Goal: Task Accomplishment & Management: Manage account settings

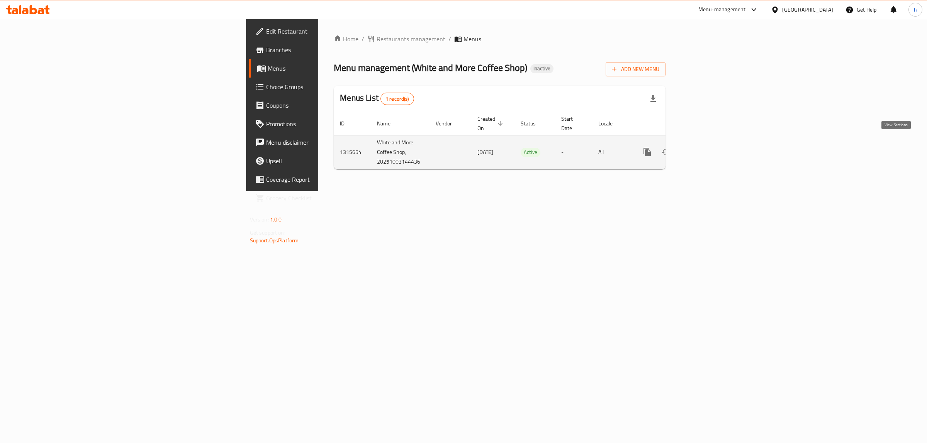
click at [706, 149] on icon "enhanced table" at bounding box center [702, 152] width 7 height 7
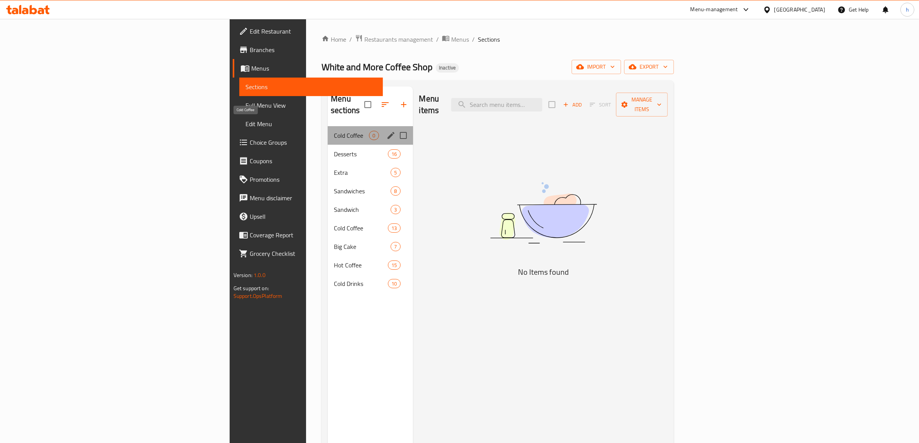
click at [334, 131] on span "Cold Coffee" at bounding box center [351, 135] width 35 height 9
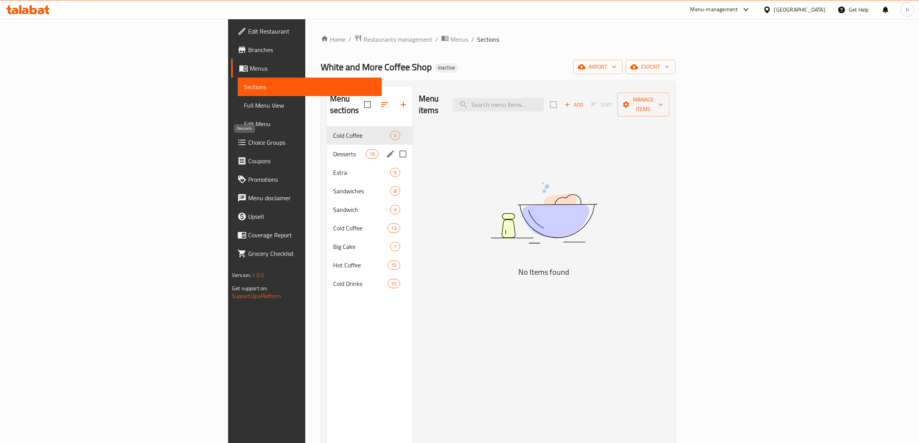
click at [333, 149] on span "Desserts" at bounding box center [349, 153] width 33 height 9
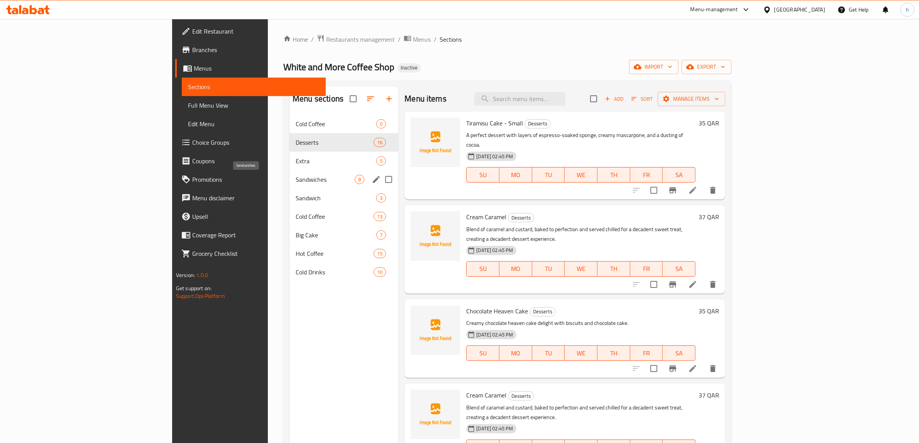
click at [300, 182] on span "Sandwiches" at bounding box center [325, 179] width 59 height 9
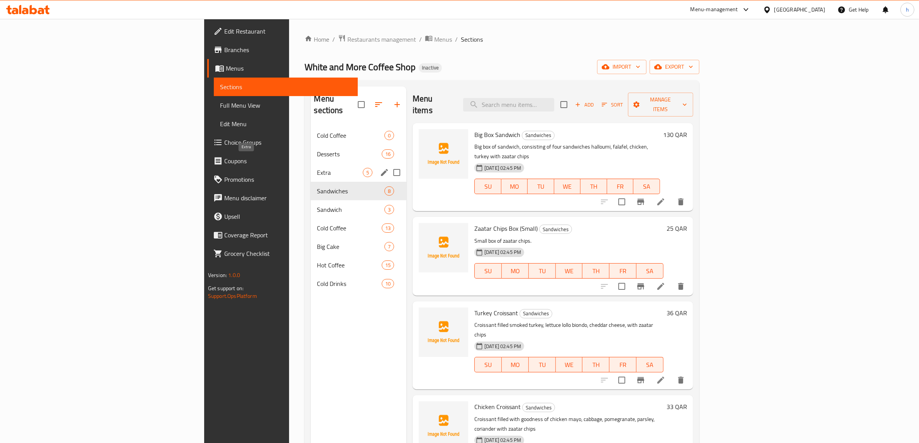
click at [317, 168] on span "Extra" at bounding box center [340, 172] width 46 height 9
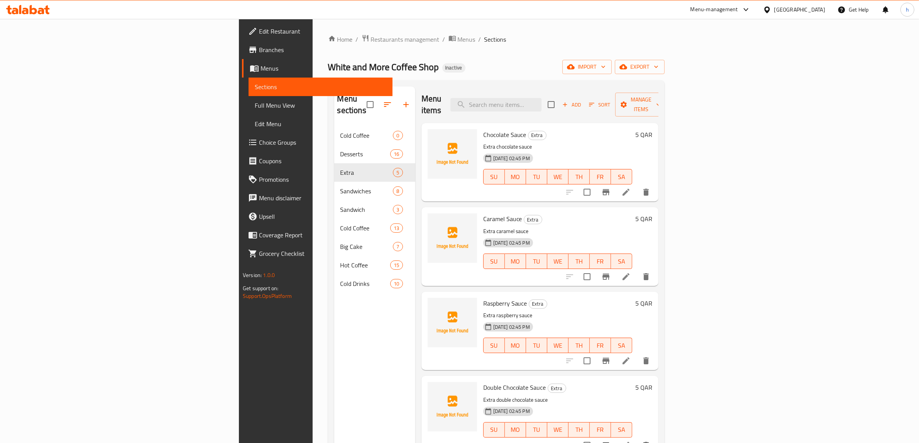
click at [242, 63] on link "Menus" at bounding box center [317, 68] width 151 height 19
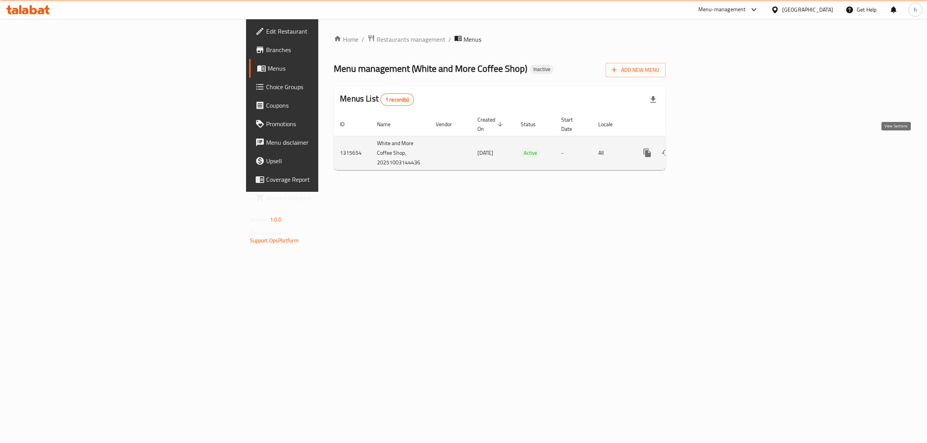
click at [707, 148] on icon "enhanced table" at bounding box center [702, 152] width 9 height 9
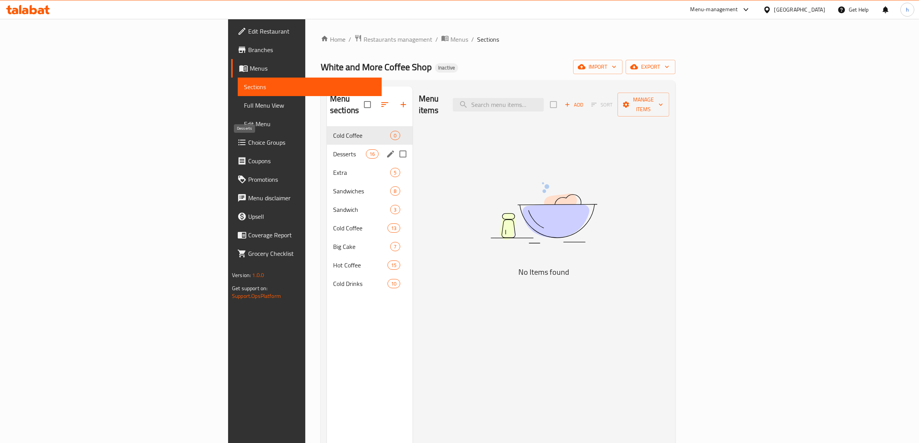
click at [333, 149] on span "Desserts" at bounding box center [349, 153] width 33 height 9
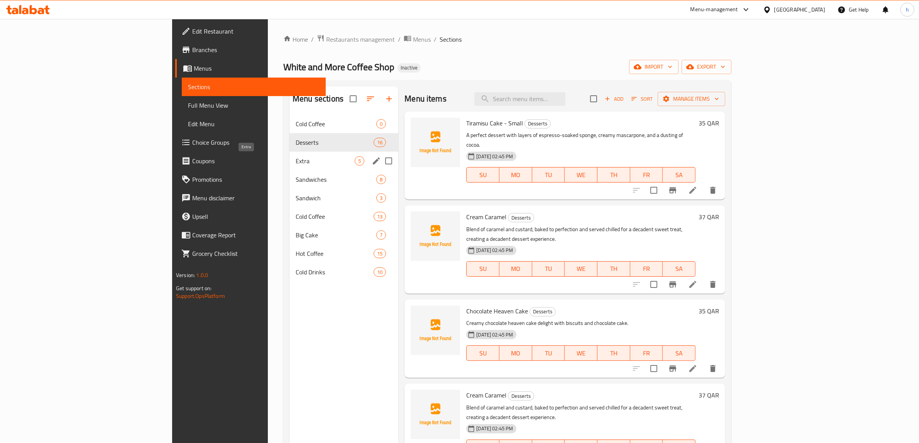
click at [296, 161] on span "Extra" at bounding box center [325, 160] width 59 height 9
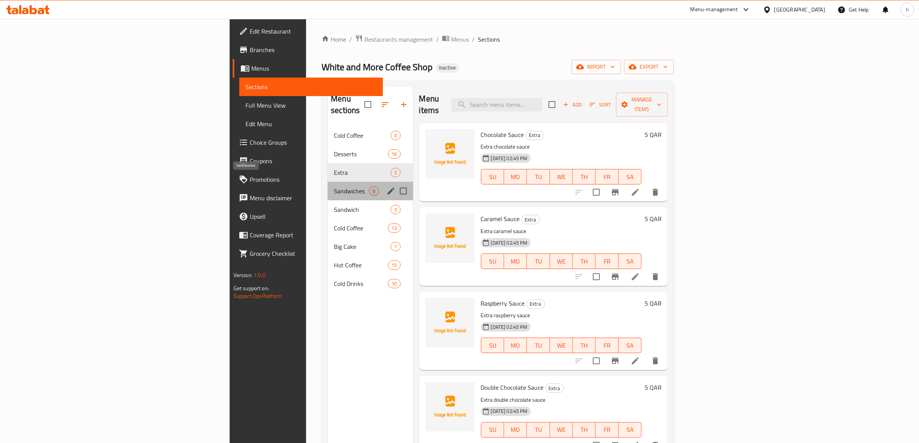
click at [334, 186] on span "Sandwiches" at bounding box center [351, 190] width 35 height 9
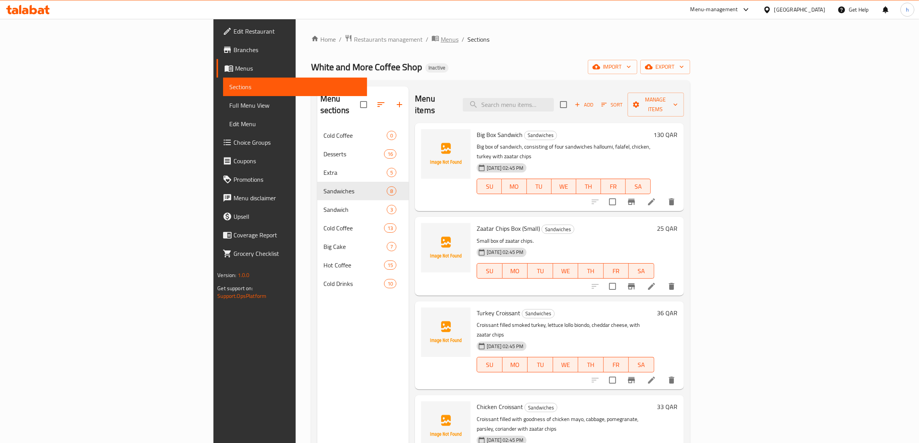
click at [441, 39] on span "Menus" at bounding box center [450, 39] width 18 height 9
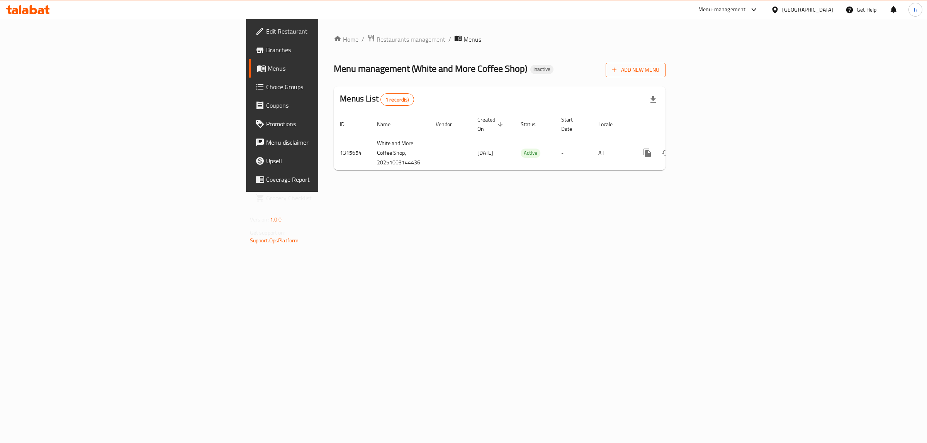
click at [659, 68] on span "Add New Menu" at bounding box center [635, 70] width 47 height 10
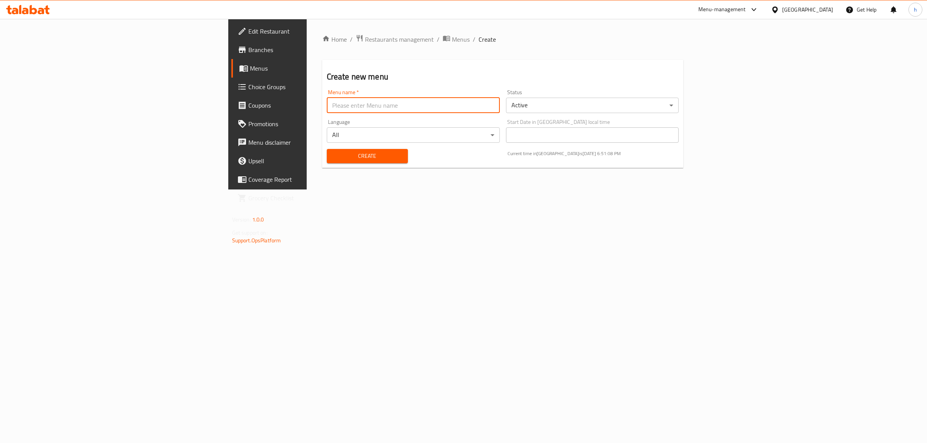
click at [373, 103] on input "text" at bounding box center [413, 105] width 173 height 15
type input "[PERSON_NAME] [DATE]"
click at [333, 161] on span "Create" at bounding box center [367, 156] width 69 height 10
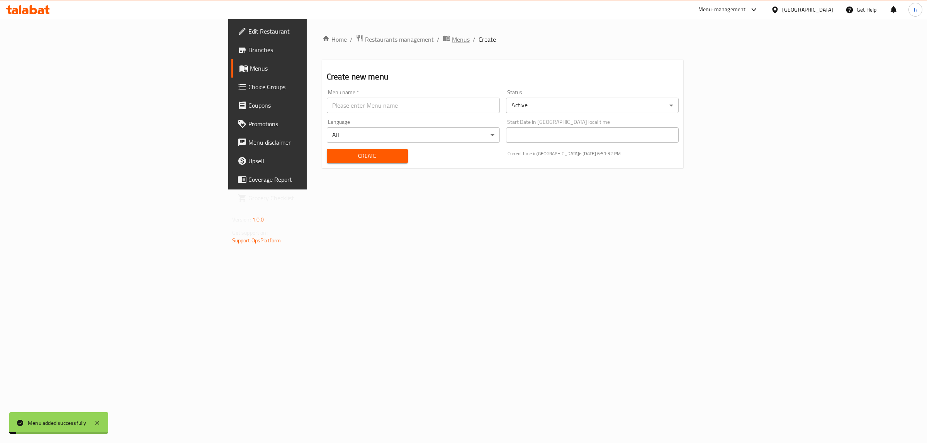
click at [452, 40] on span "Menus" at bounding box center [461, 39] width 18 height 9
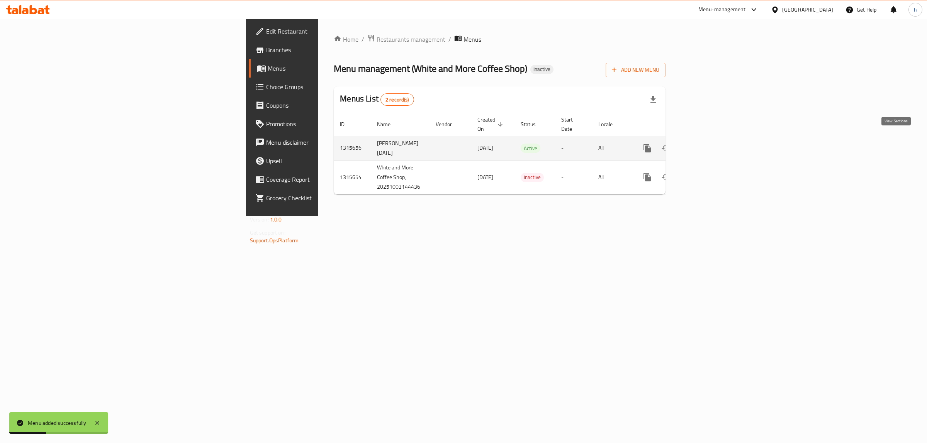
click at [706, 145] on icon "enhanced table" at bounding box center [702, 148] width 7 height 7
